Goal: Find specific page/section: Find specific page/section

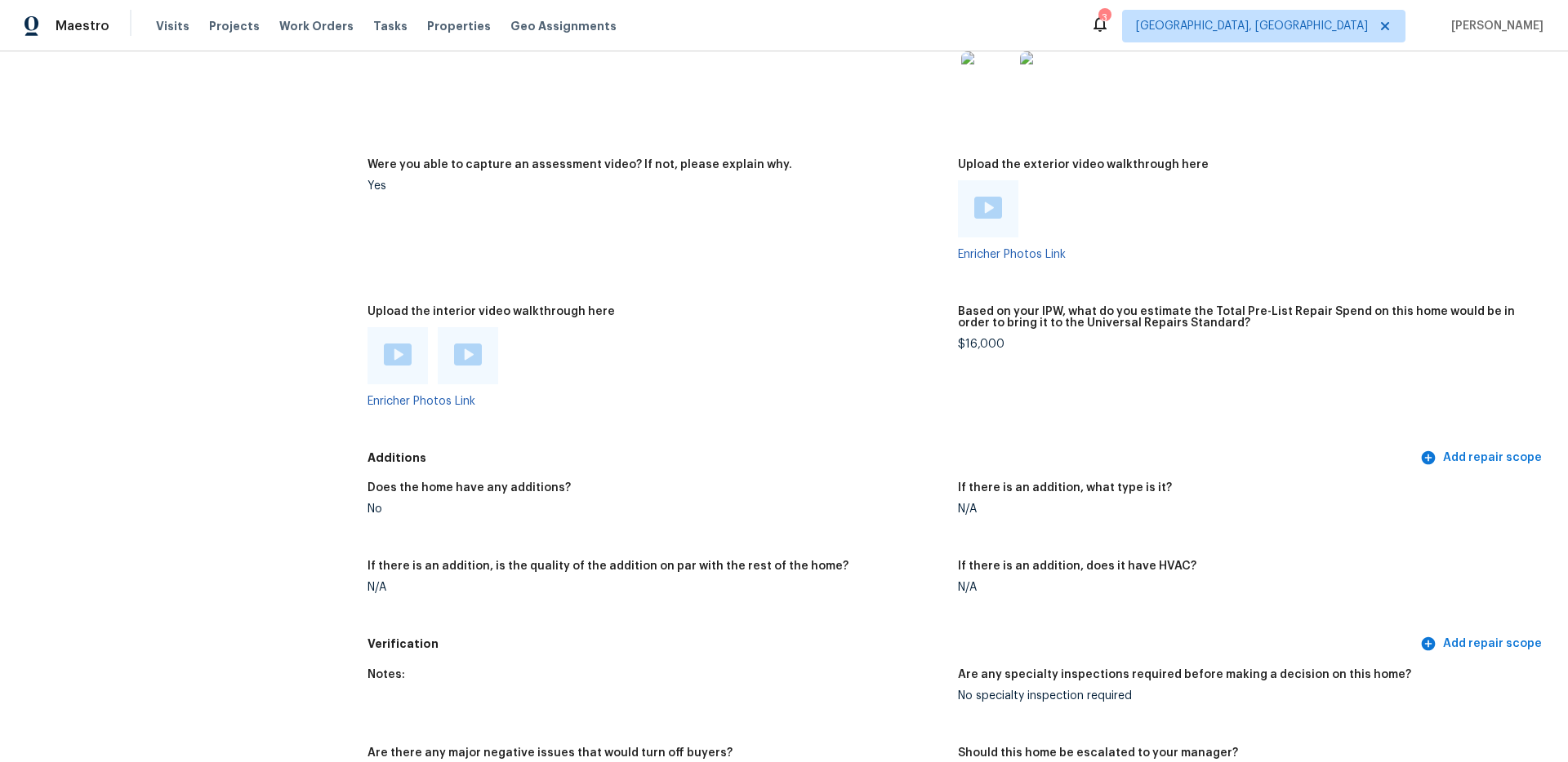
scroll to position [3032, 0]
click at [1345, 33] on span "[GEOGRAPHIC_DATA], [GEOGRAPHIC_DATA]" at bounding box center [1252, 25] width 232 height 16
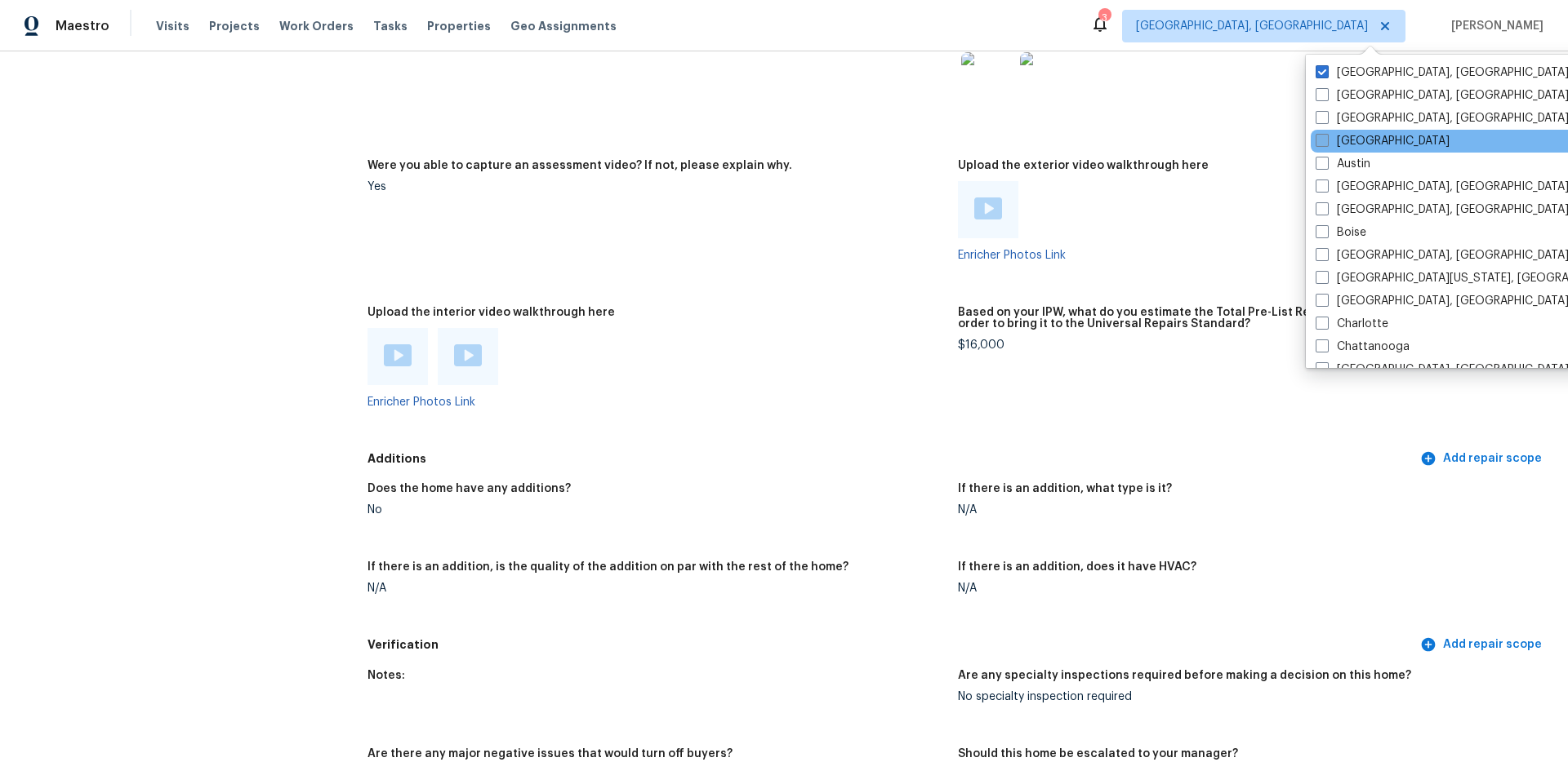
click at [1324, 139] on span at bounding box center [1322, 140] width 13 height 13
click at [1324, 139] on input "[GEOGRAPHIC_DATA]" at bounding box center [1320, 138] width 10 height 10
checkbox input "true"
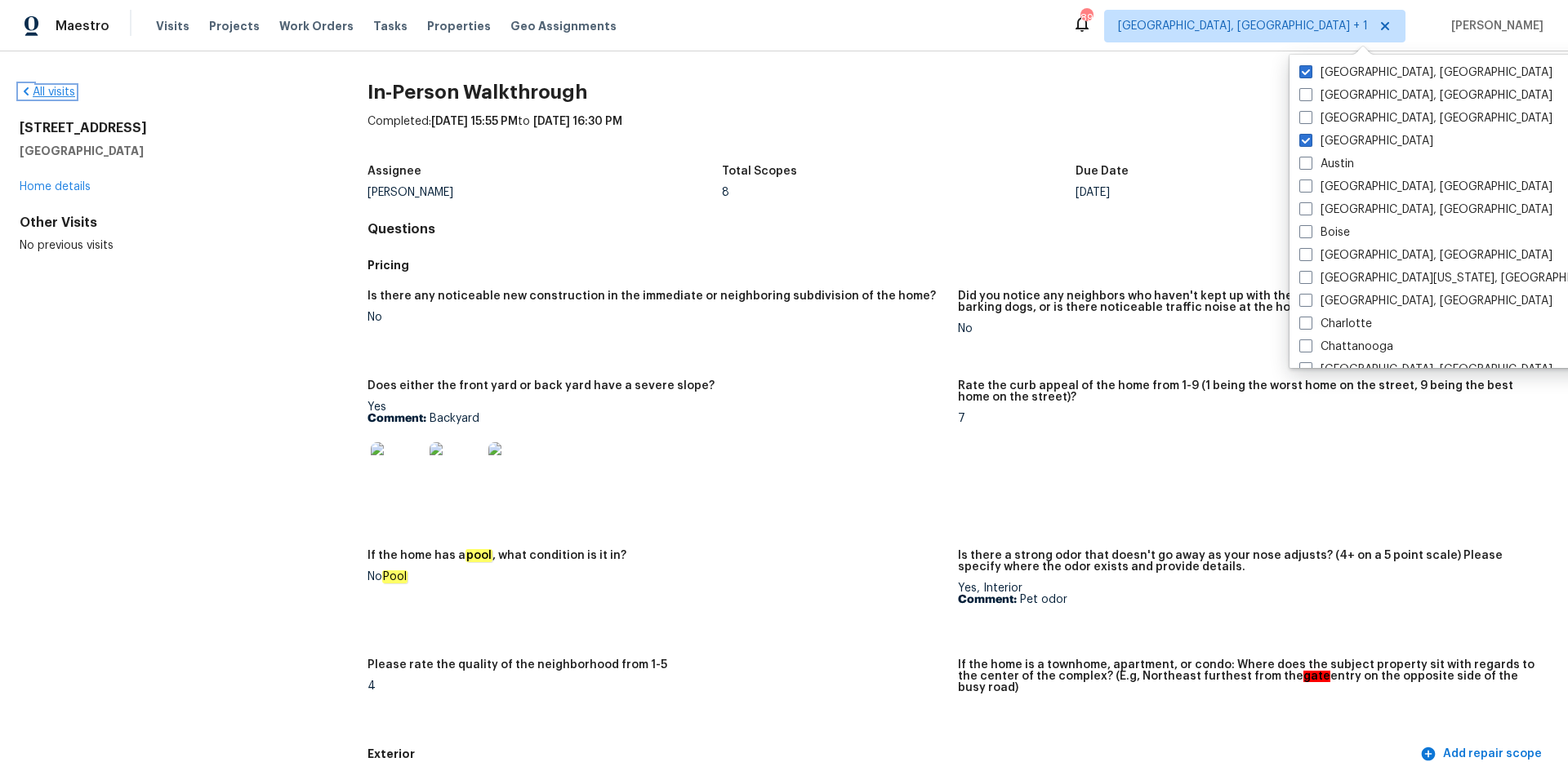
click at [73, 92] on link "All visits" at bounding box center [47, 92] width 55 height 11
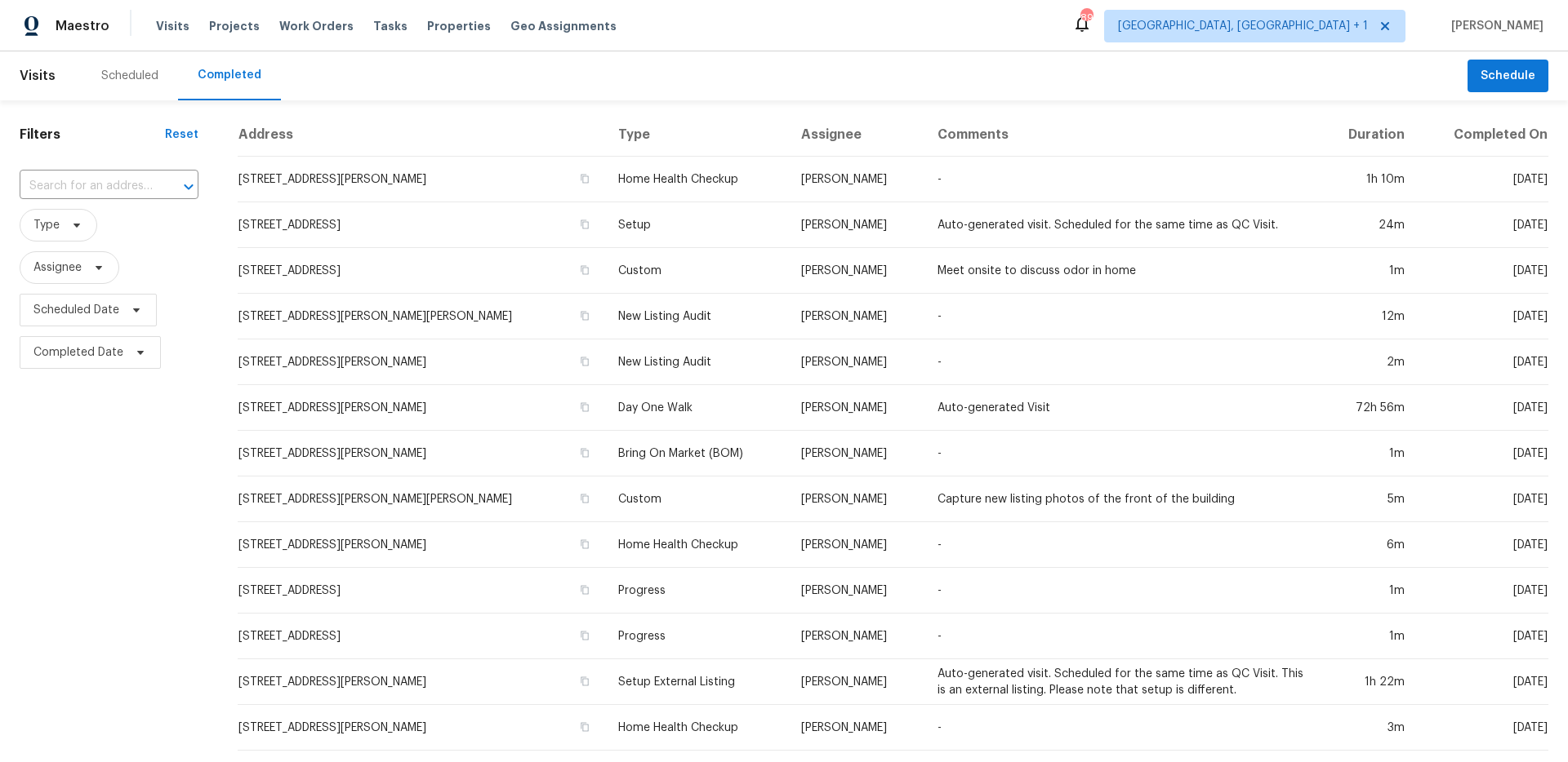
click at [86, 187] on input "text" at bounding box center [86, 186] width 133 height 25
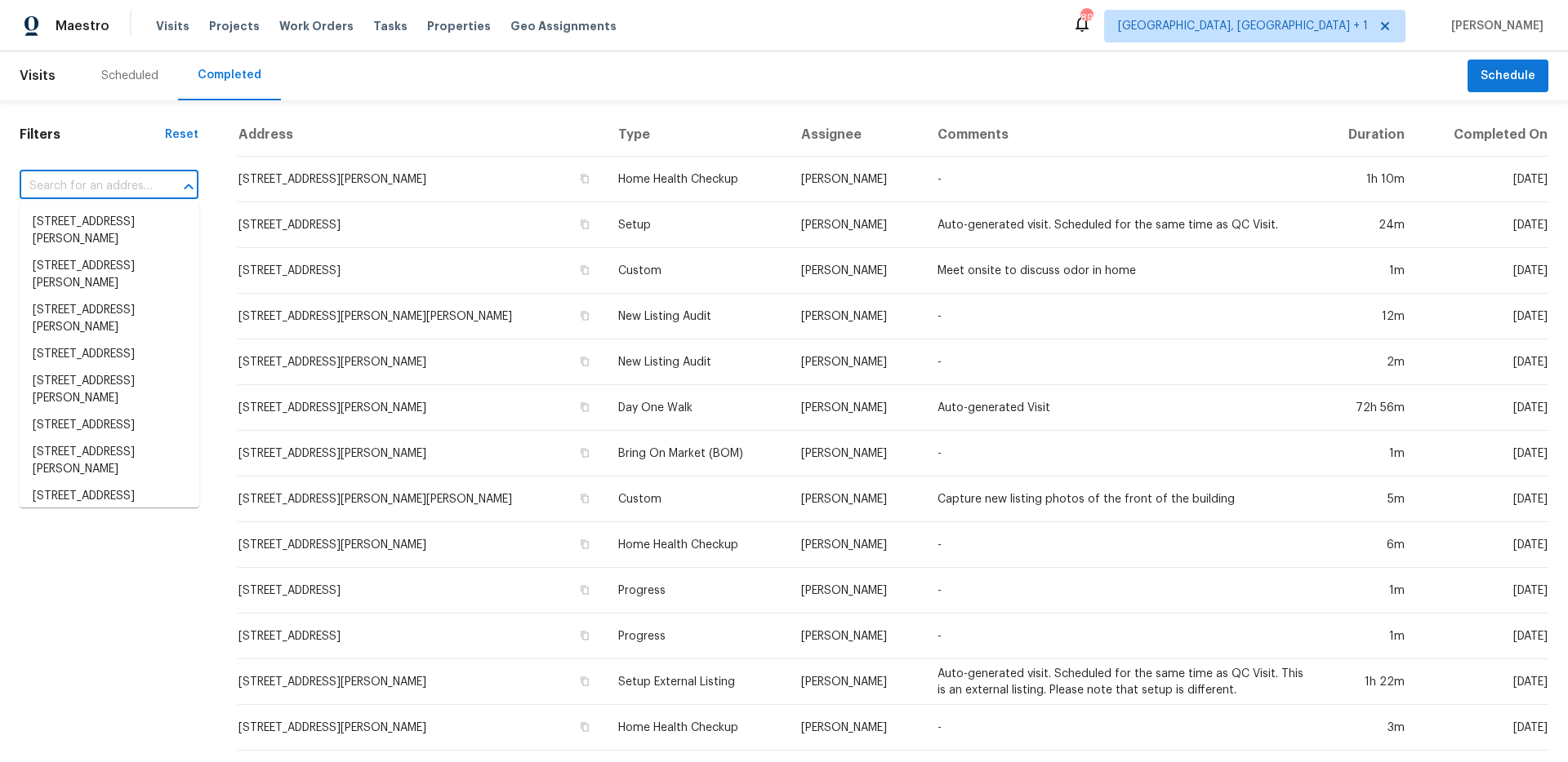
paste input "[STREET_ADDRESS][PERSON_NAME]"
type input "[STREET_ADDRESS][PERSON_NAME]"
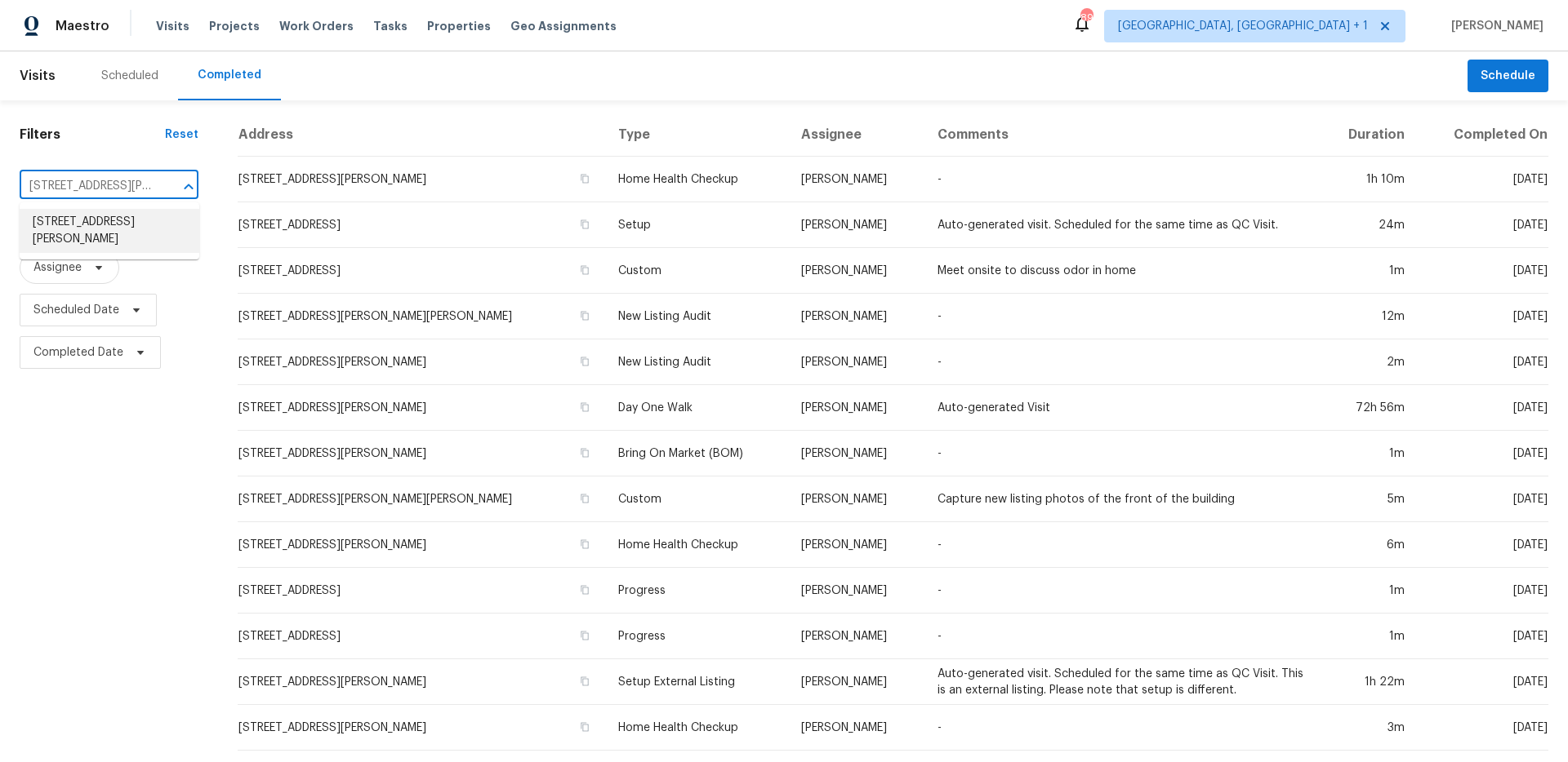
click at [93, 230] on li "[STREET_ADDRESS][PERSON_NAME]" at bounding box center [110, 230] width 180 height 44
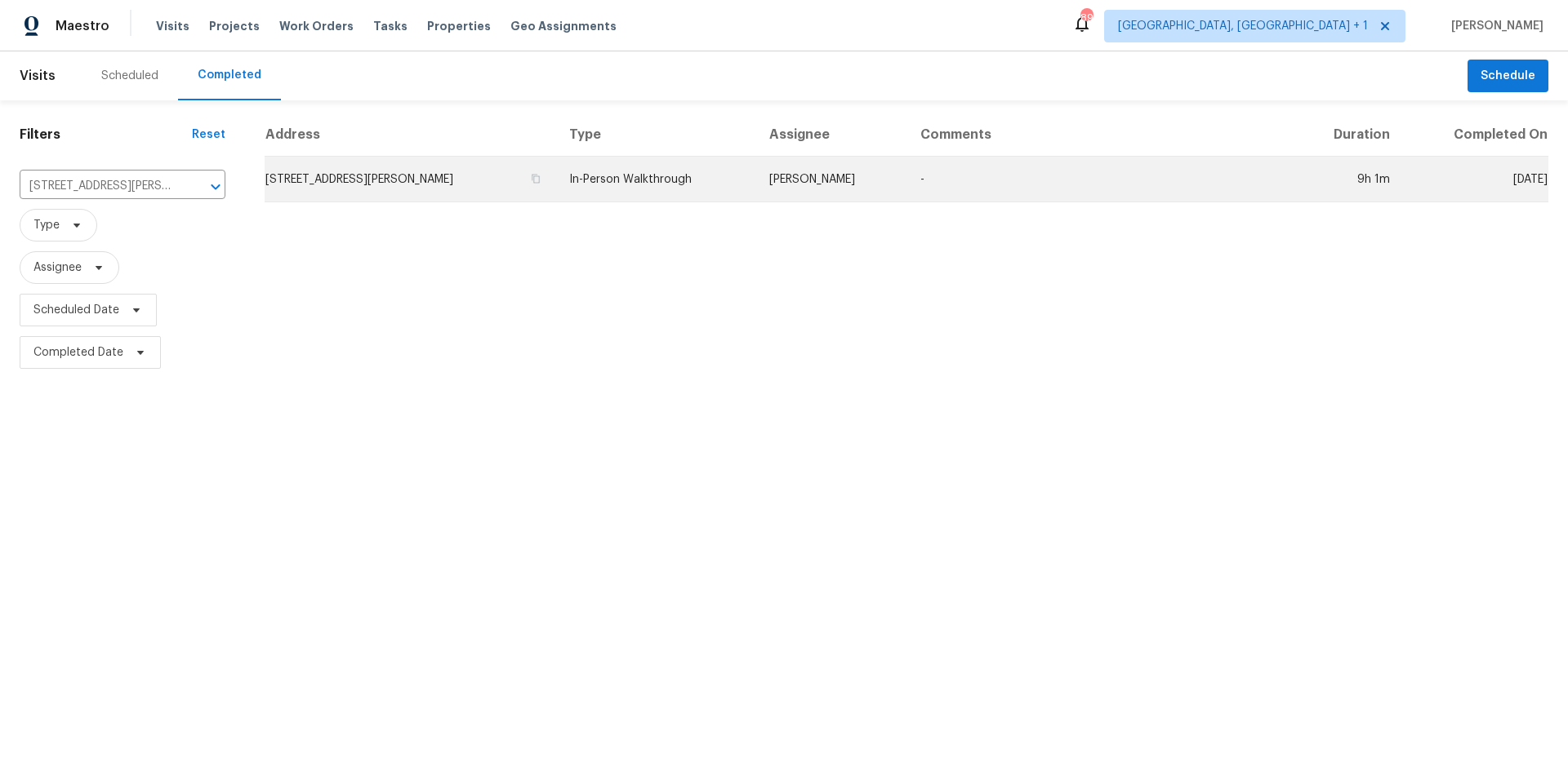
click at [699, 192] on td "In-Person Walkthrough" at bounding box center [657, 179] width 200 height 46
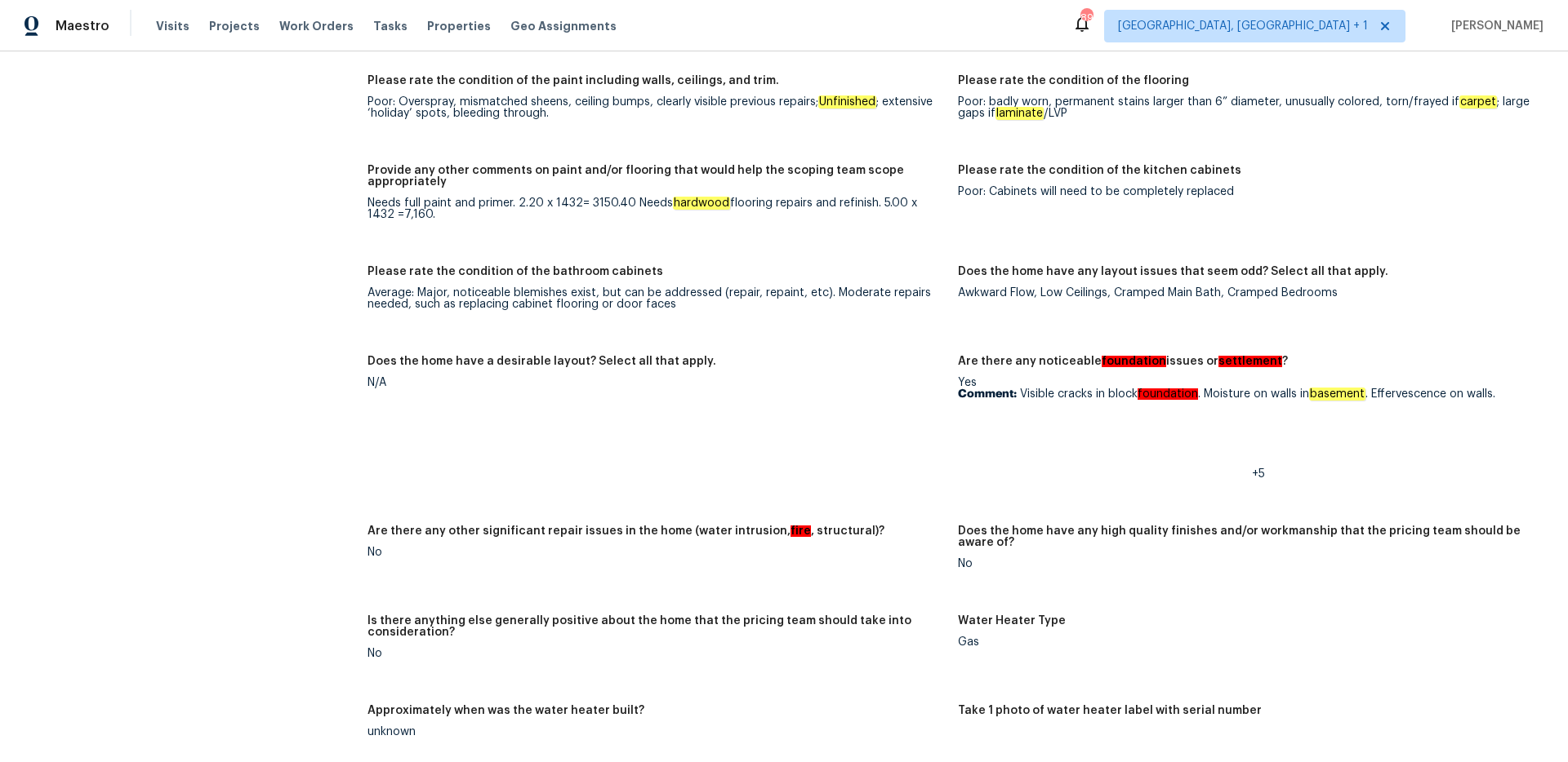
scroll to position [3013, 0]
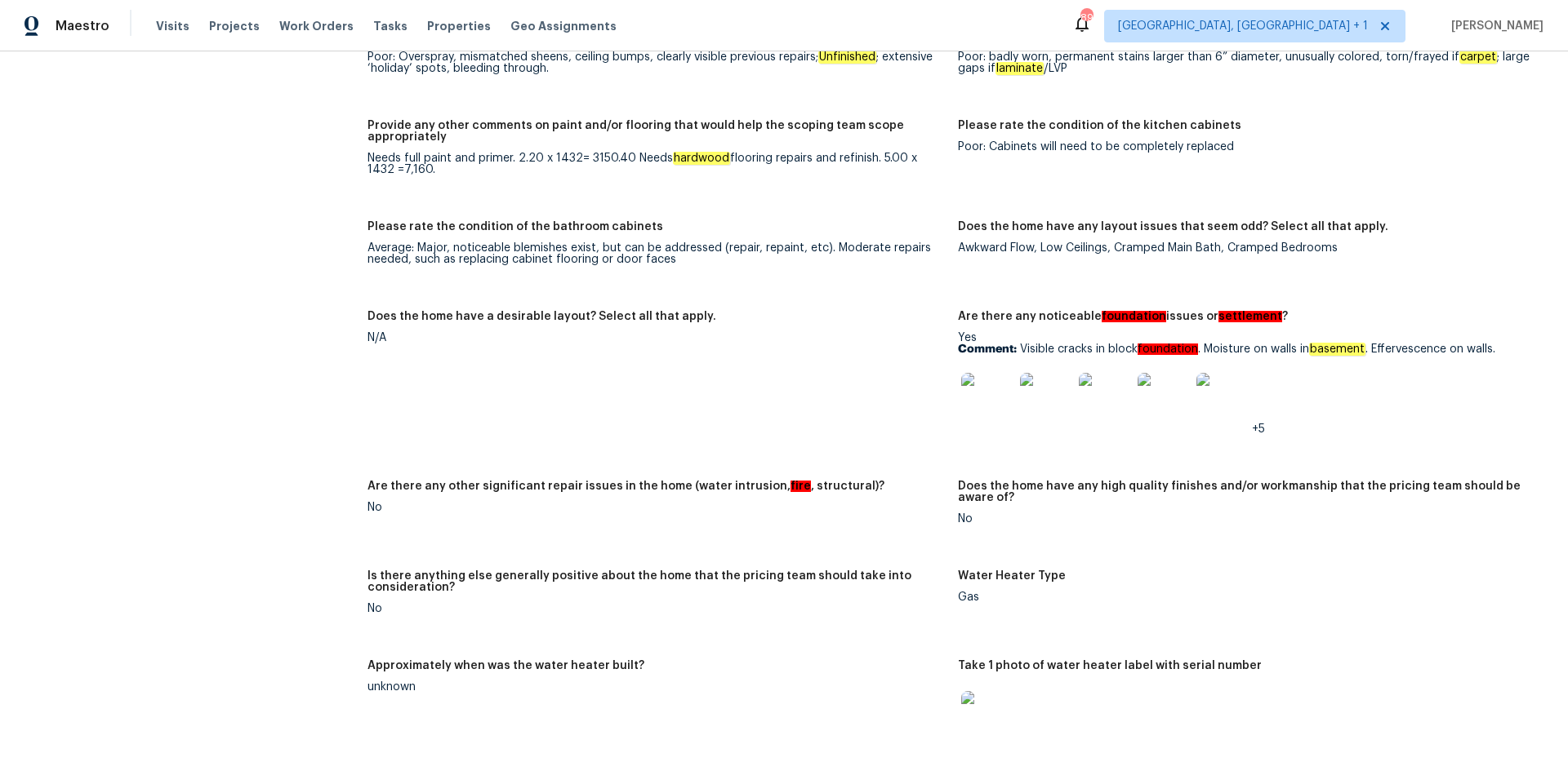
click at [965, 393] on img at bounding box center [987, 399] width 52 height 52
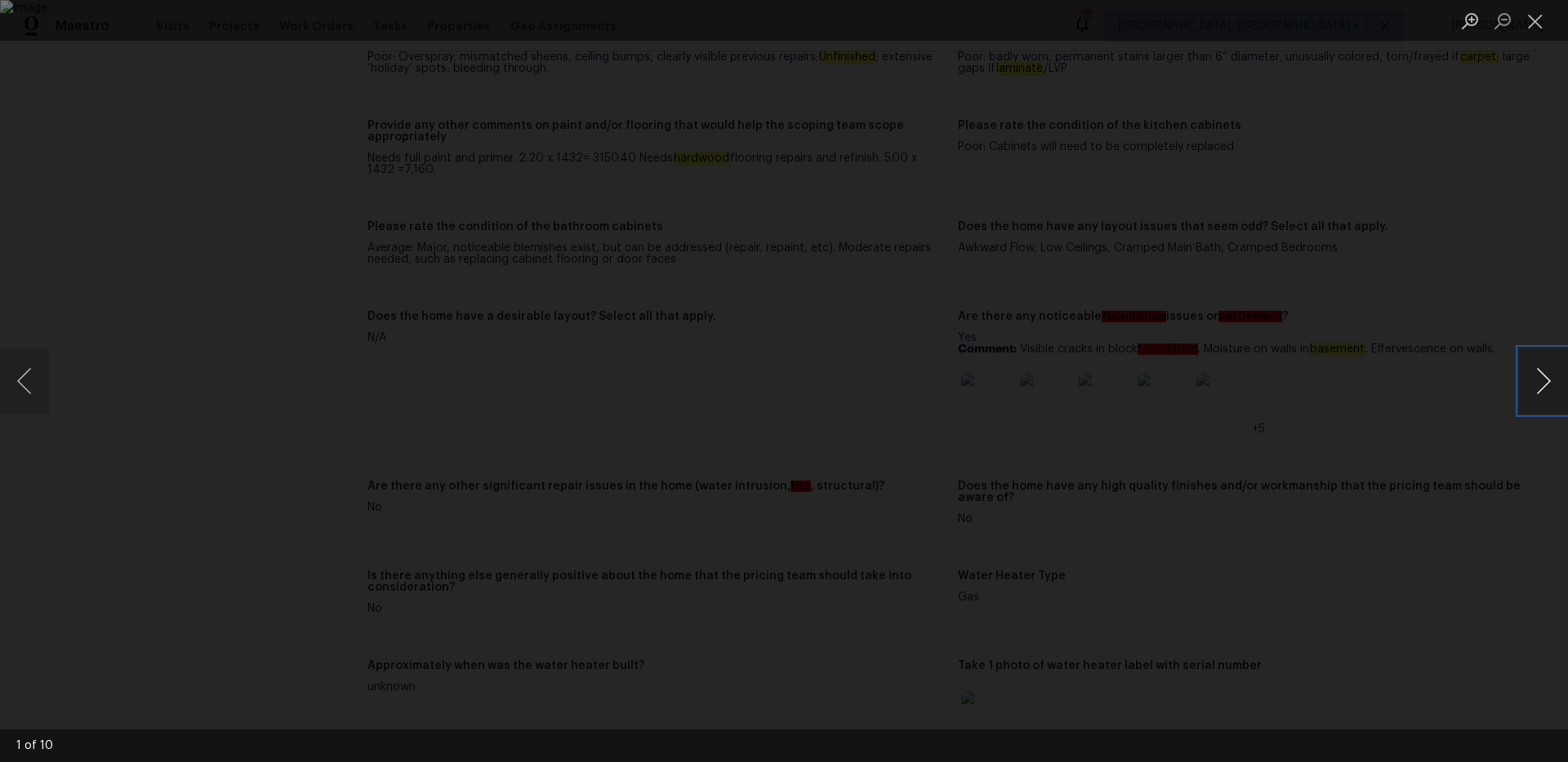
click at [1521, 398] on button "Next image" at bounding box center [1543, 381] width 49 height 66
click at [1527, 397] on button "Next image" at bounding box center [1543, 381] width 49 height 66
click at [1525, 397] on button "Next image" at bounding box center [1543, 381] width 49 height 66
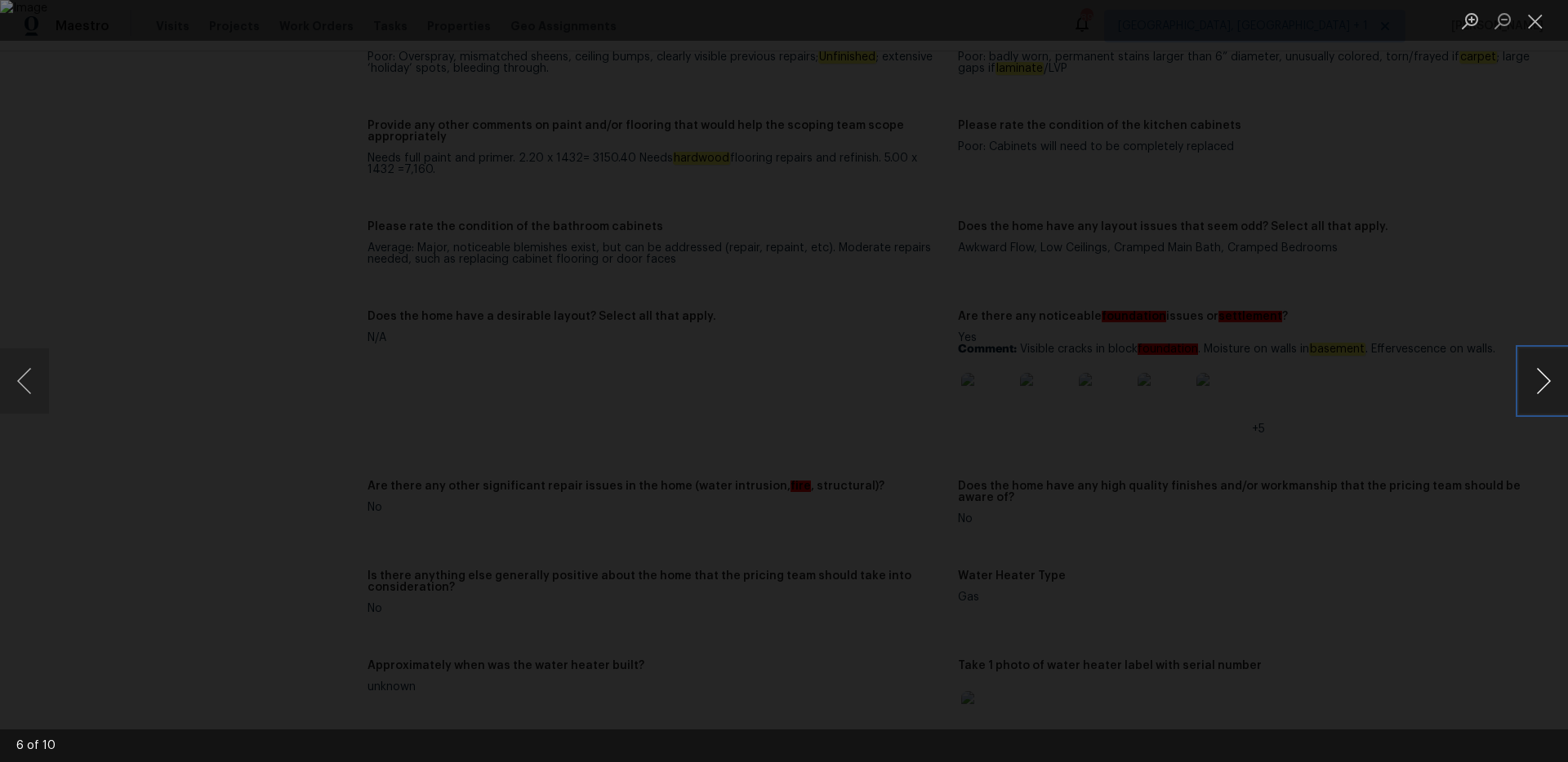
click at [1525, 397] on button "Next image" at bounding box center [1543, 381] width 49 height 66
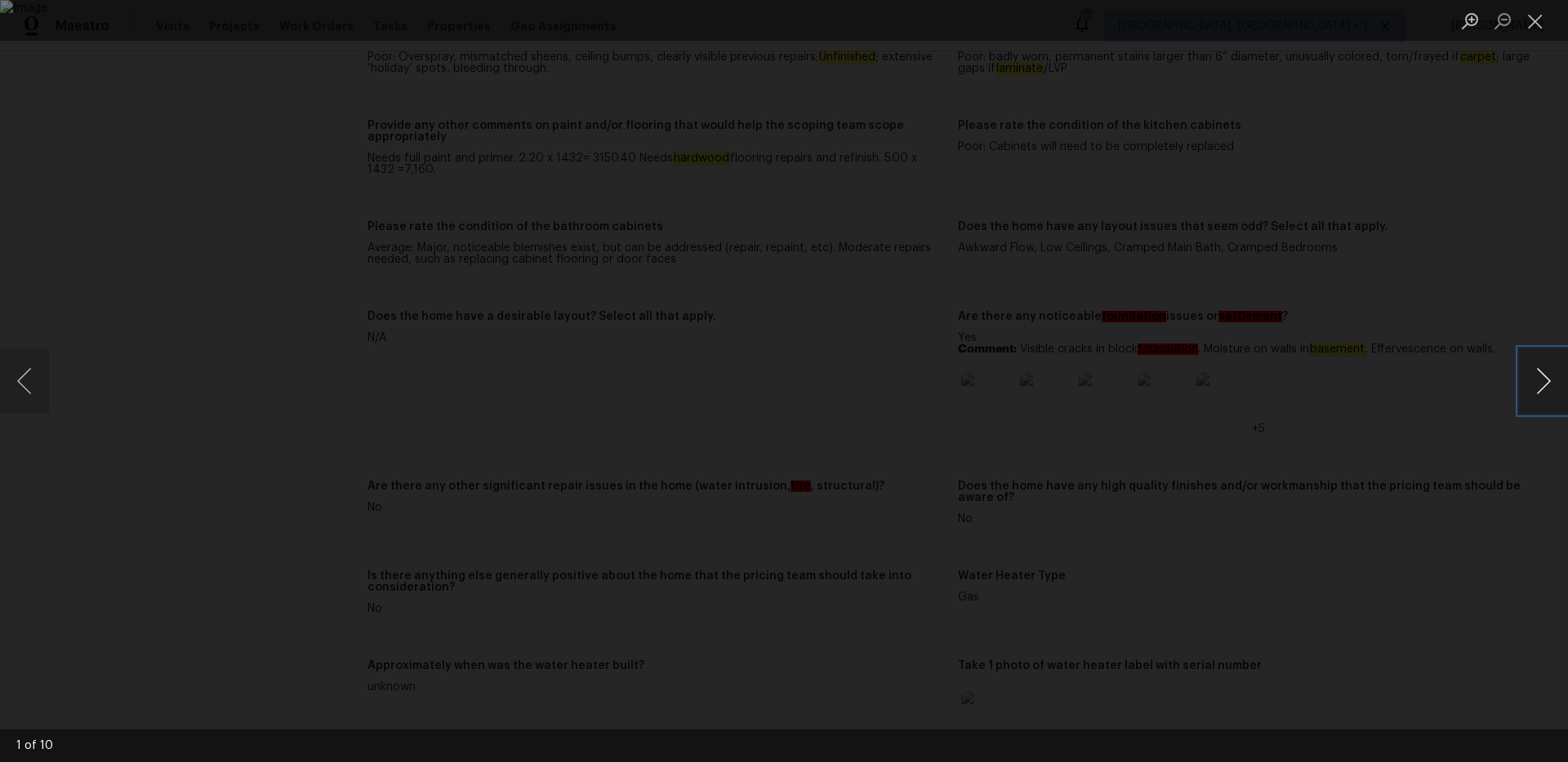
click at [1525, 397] on button "Next image" at bounding box center [1543, 381] width 49 height 66
click at [1549, 28] on button "Close lightbox" at bounding box center [1534, 21] width 33 height 29
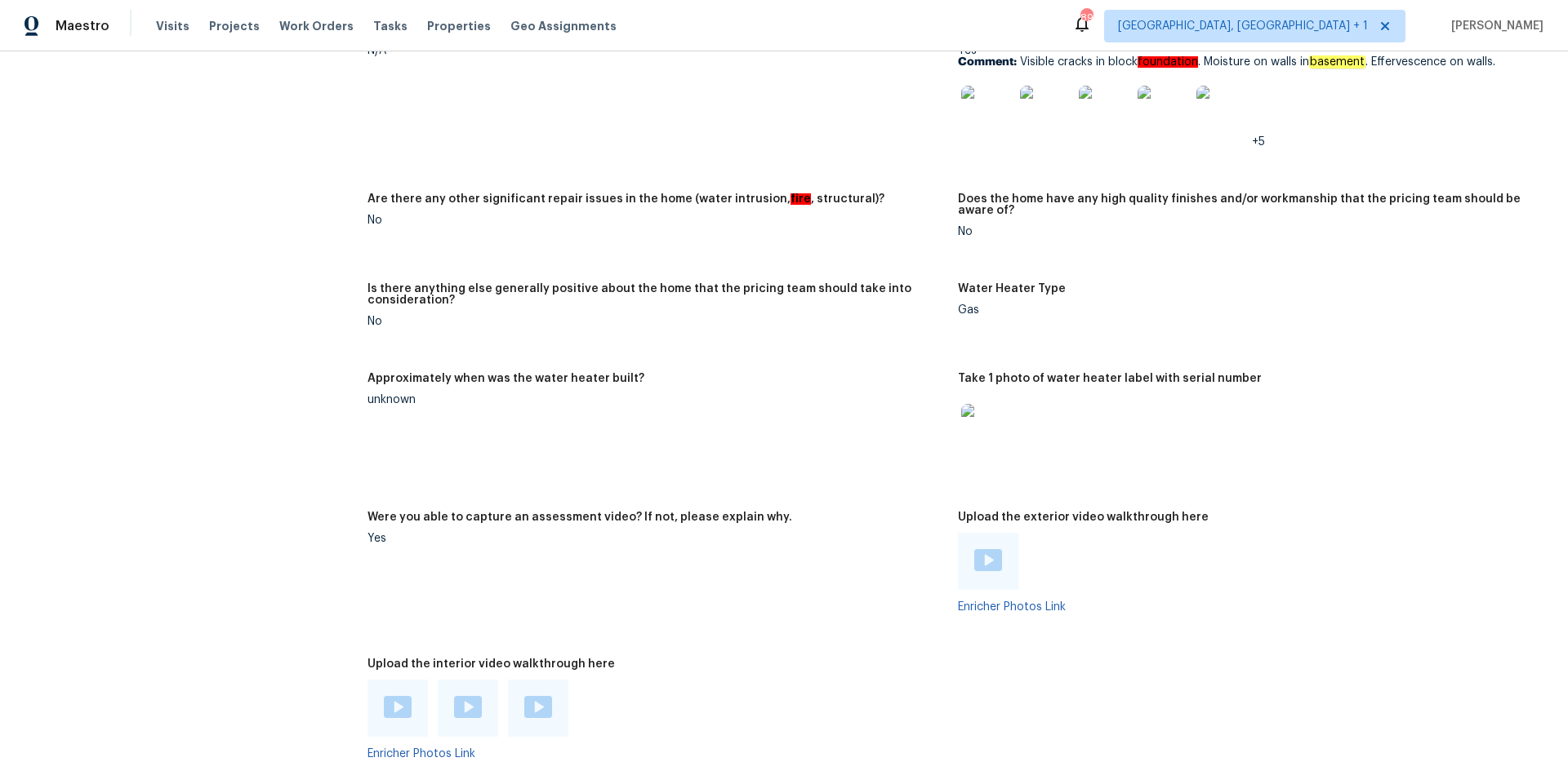
scroll to position [3350, 0]
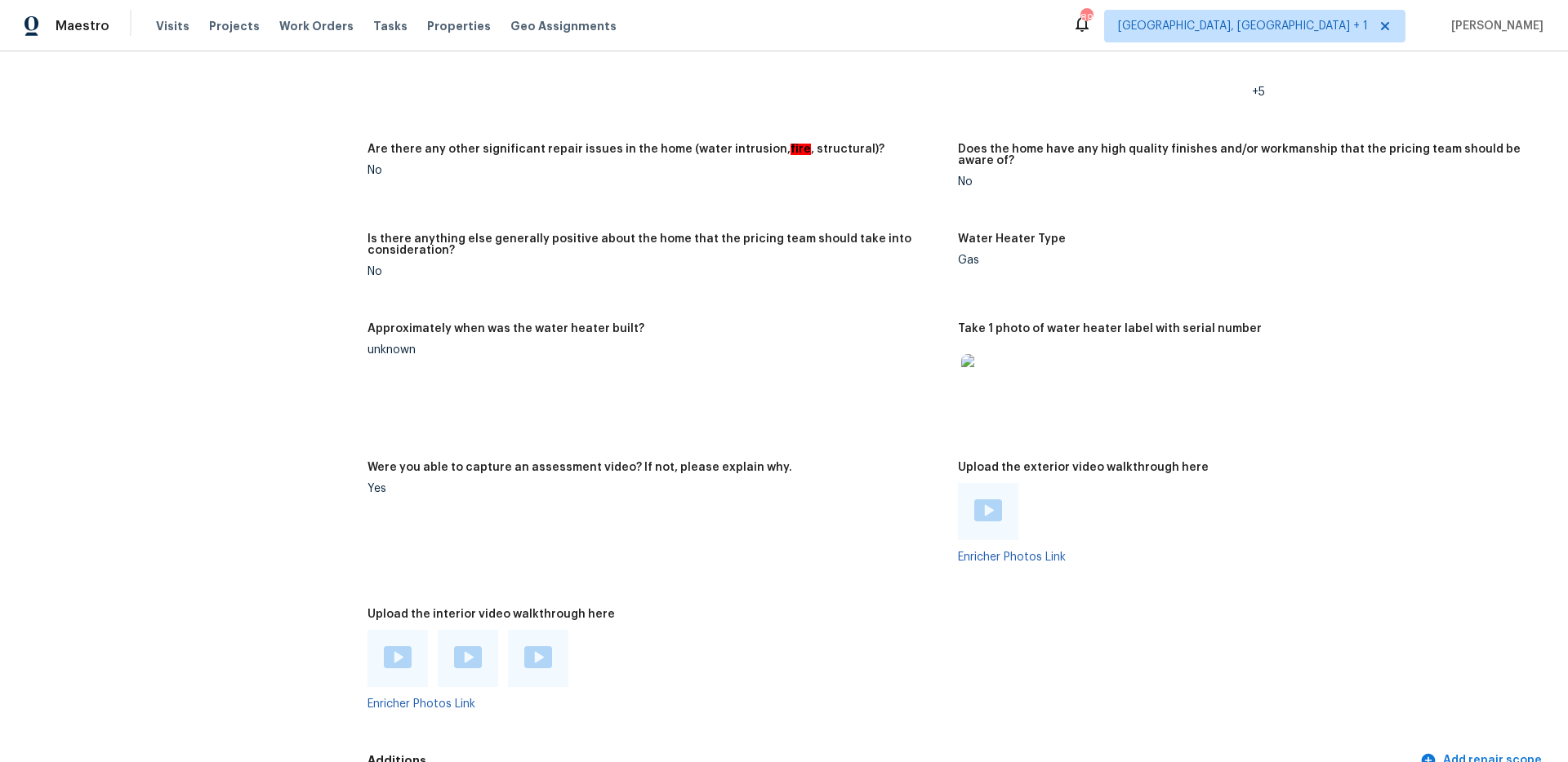
click at [549, 646] on img at bounding box center [539, 657] width 28 height 22
click at [462, 646] on img at bounding box center [468, 657] width 28 height 22
